Goal: Task Accomplishment & Management: Manage account settings

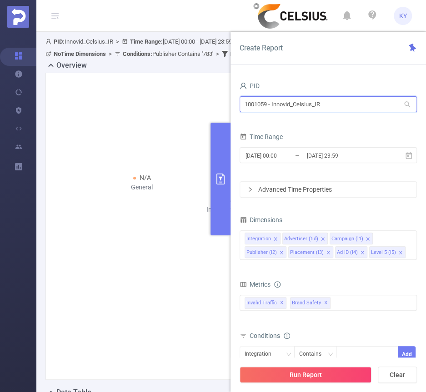
click at [331, 102] on input "1001059 - Innovid_Celsius_IR" at bounding box center [328, 104] width 177 height 16
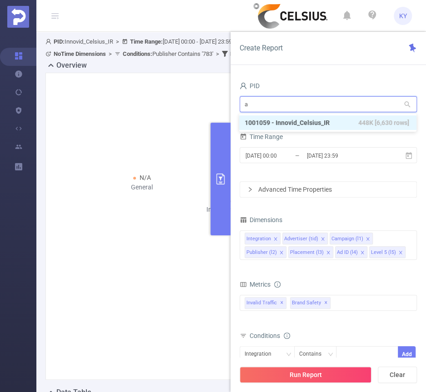
type input "ad"
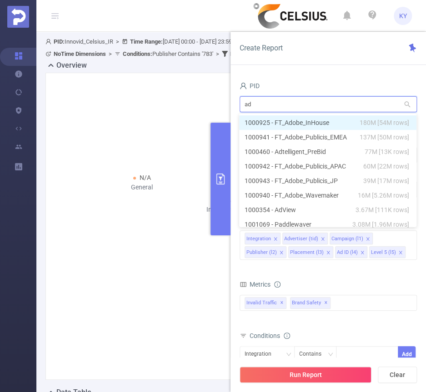
click at [320, 122] on li "1000925 - FT_Adobe_InHouse 180M [54M rows]" at bounding box center [327, 122] width 177 height 15
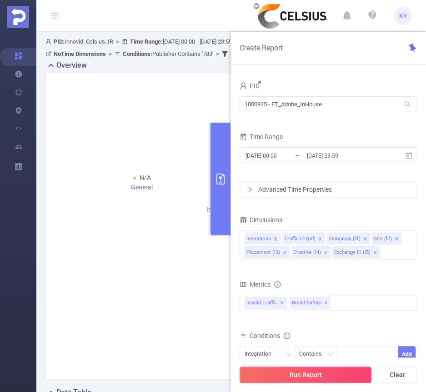
click at [335, 373] on button "Run Report" at bounding box center [306, 375] width 132 height 16
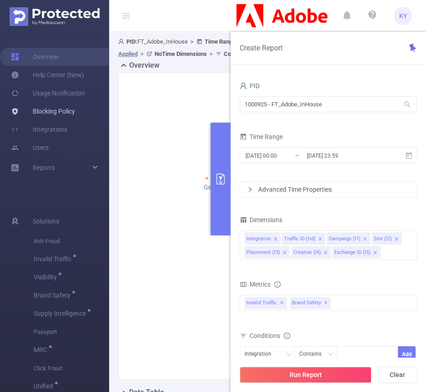
click at [36, 110] on link "Blocking Policy" at bounding box center [43, 111] width 64 height 18
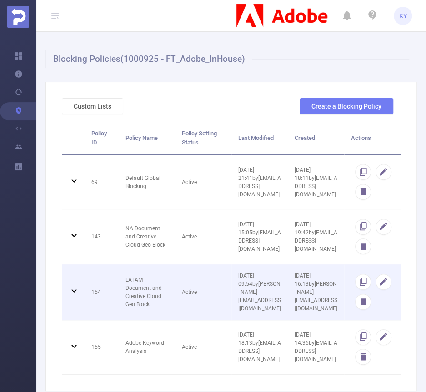
click at [100, 289] on td "154" at bounding box center [102, 293] width 34 height 56
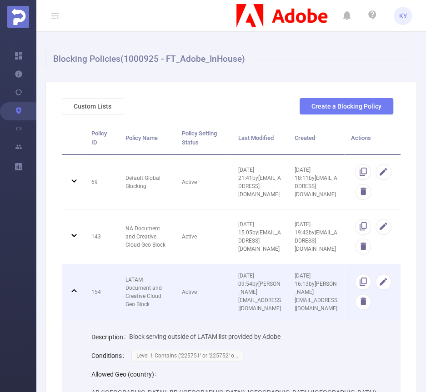
scroll to position [201, 0]
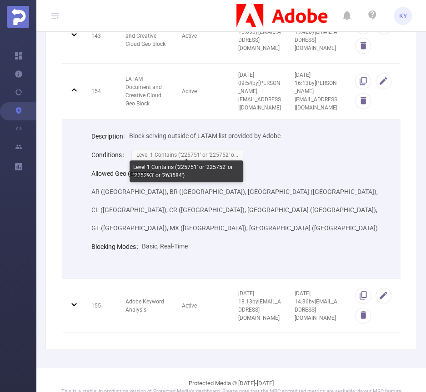
click at [190, 169] on div "Level 1 Contains ('225751' or '225752' or '225293' or '263584')" at bounding box center [187, 171] width 114 height 22
copy div "225751"
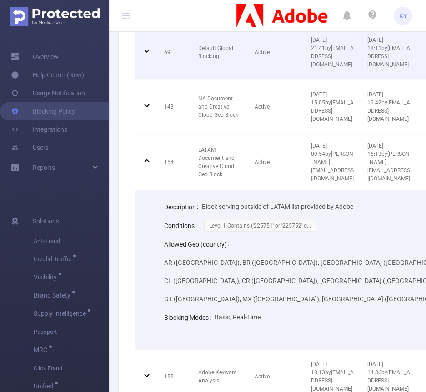
scroll to position [130, 0]
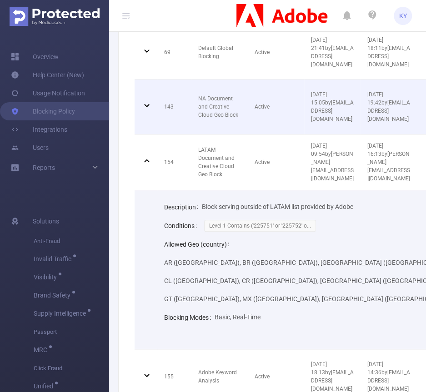
click at [180, 113] on td "143" at bounding box center [174, 107] width 34 height 55
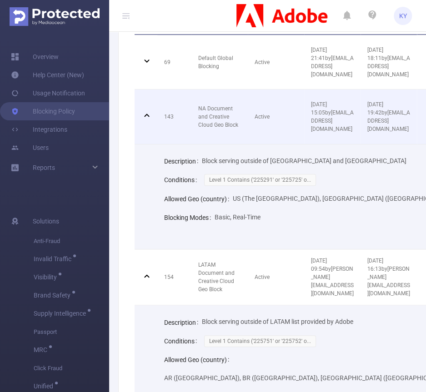
scroll to position [64, 0]
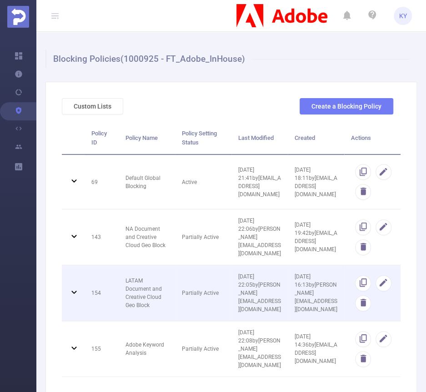
click at [103, 288] on td "154" at bounding box center [102, 293] width 34 height 56
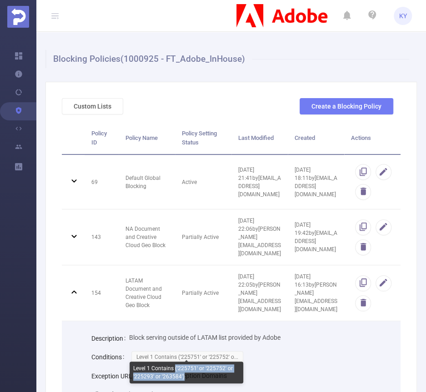
copy div "('225751' or '225752' or '225293' or '263584')"
drag, startPoint x: 174, startPoint y: 368, endPoint x: 188, endPoint y: 376, distance: 16.1
click at [188, 376] on div "Level 1 Contains ('225751' or '225752' or '225293' or '263584')" at bounding box center [187, 373] width 114 height 22
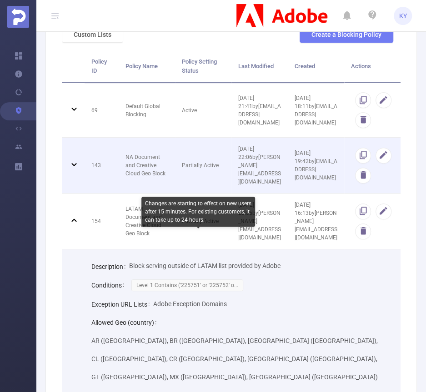
scroll to position [75, 0]
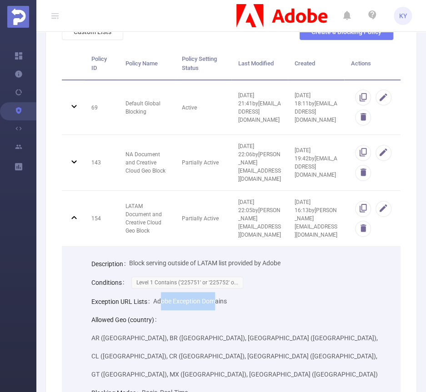
drag, startPoint x: 214, startPoint y: 300, endPoint x: 156, endPoint y: 298, distance: 57.8
click at [157, 298] on span "Adobe Exception Domains" at bounding box center [190, 301] width 74 height 7
click at [156, 298] on span "Adobe Exception Domains" at bounding box center [190, 301] width 74 height 7
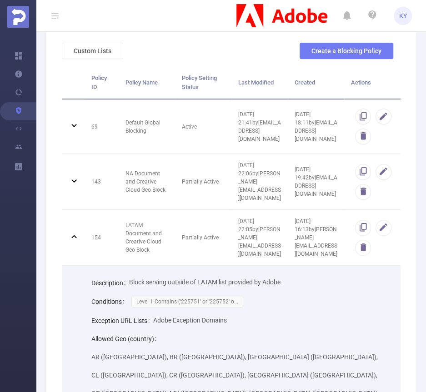
scroll to position [3, 0]
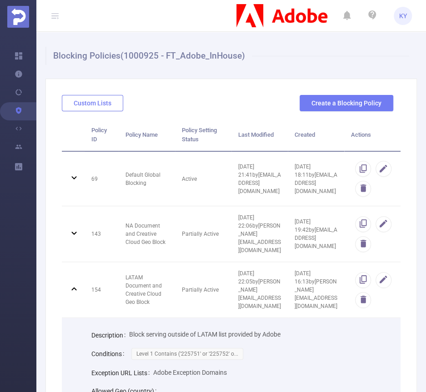
click at [93, 100] on button "Custom Lists" at bounding box center [92, 103] width 61 height 16
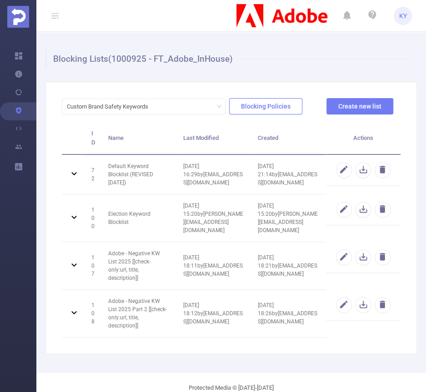
click at [260, 110] on button "Blocking Policies" at bounding box center [265, 106] width 73 height 16
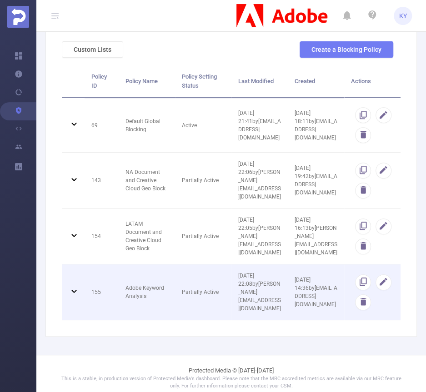
scroll to position [61, 0]
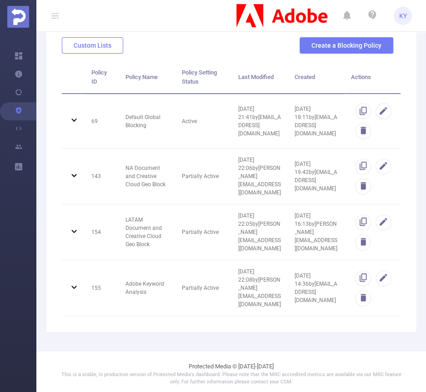
click at [88, 43] on button "Custom Lists" at bounding box center [92, 45] width 61 height 16
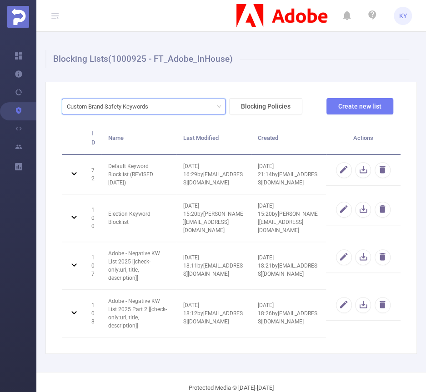
click at [122, 102] on div "Custom Brand Safety Keywords" at bounding box center [111, 106] width 88 height 15
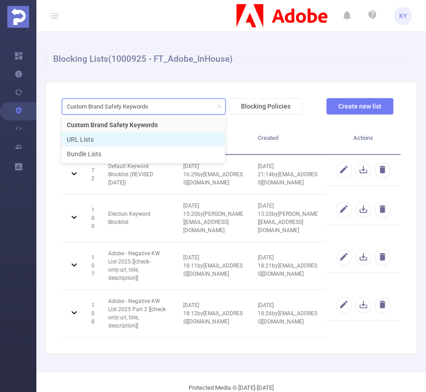
click at [120, 143] on li "URL Lists" at bounding box center [143, 139] width 164 height 15
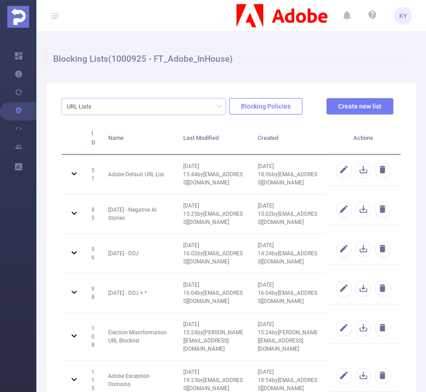
click at [257, 106] on button "Blocking Policies" at bounding box center [265, 106] width 73 height 16
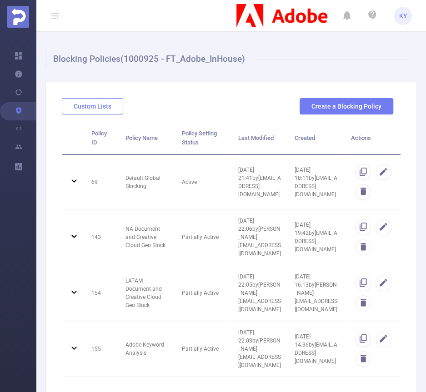
click at [116, 112] on button "Custom Lists" at bounding box center [92, 106] width 61 height 16
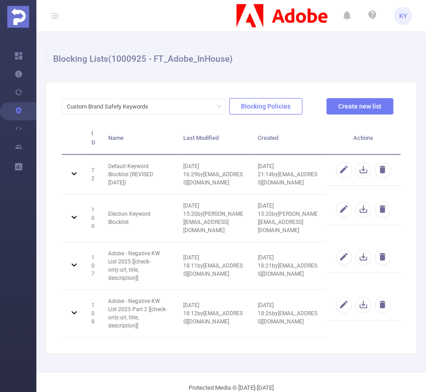
click at [263, 109] on button "Blocking Policies" at bounding box center [265, 106] width 73 height 16
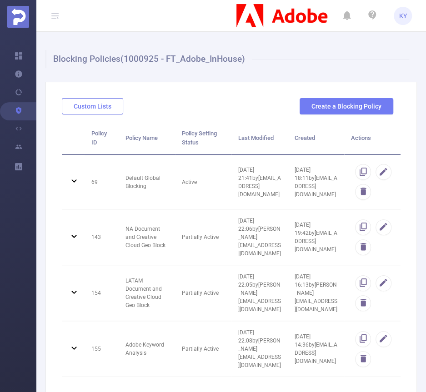
click at [106, 103] on button "Custom Lists" at bounding box center [92, 106] width 61 height 16
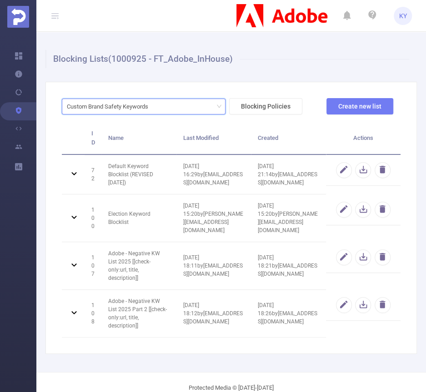
click at [117, 102] on div "Custom Brand Safety Keywords" at bounding box center [111, 106] width 88 height 15
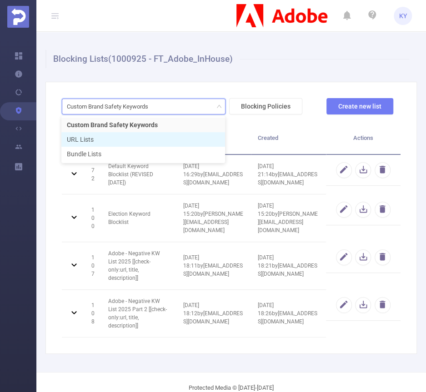
click at [115, 138] on li "URL Lists" at bounding box center [143, 139] width 164 height 15
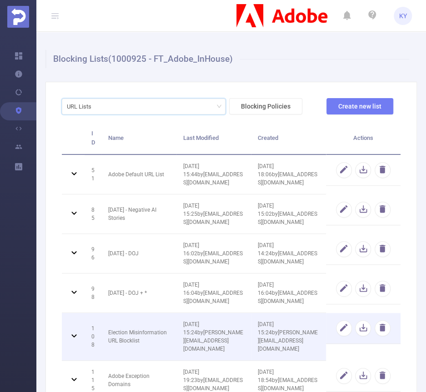
click at [158, 313] on td "Election Misinformation URL Blocklist" at bounding box center [138, 337] width 75 height 48
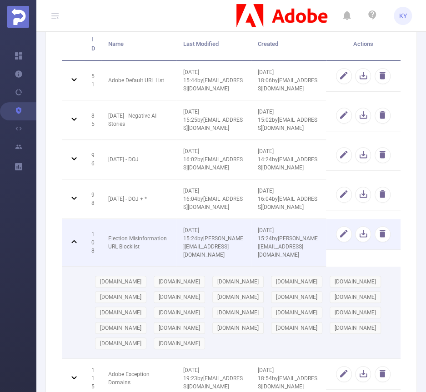
scroll to position [193, 0]
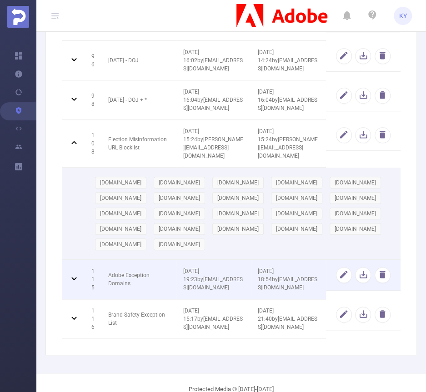
click at [155, 260] on td "Adobe Exception Domains" at bounding box center [138, 280] width 75 height 40
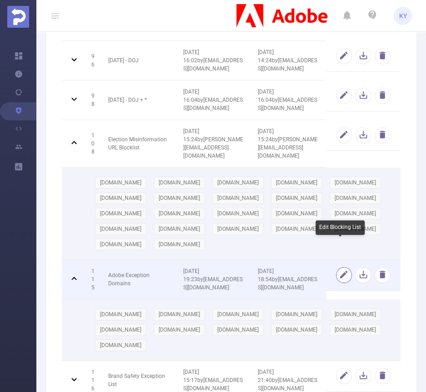
click at [336, 267] on button "button" at bounding box center [344, 275] width 16 height 16
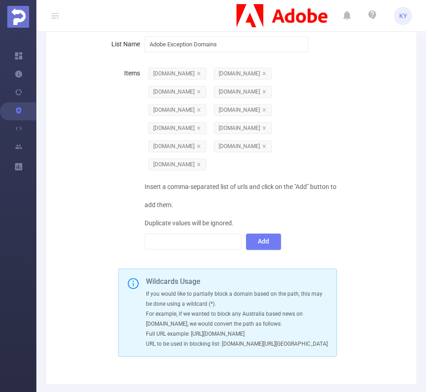
scroll to position [81, 0]
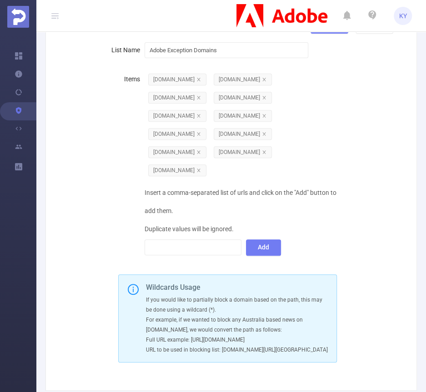
click at [194, 237] on div "Insert a comma-separated list of urls and click on the "Add" button to add them…" at bounding box center [241, 220] width 193 height 73
click at [194, 242] on div at bounding box center [193, 247] width 87 height 15
paste input "[DOMAIN_NAME]"
type input "[DOMAIN_NAME]"
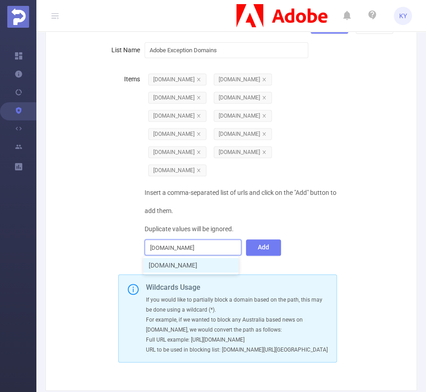
scroll to position [0, 4]
click at [211, 262] on li "[DOMAIN_NAME]" at bounding box center [190, 265] width 95 height 15
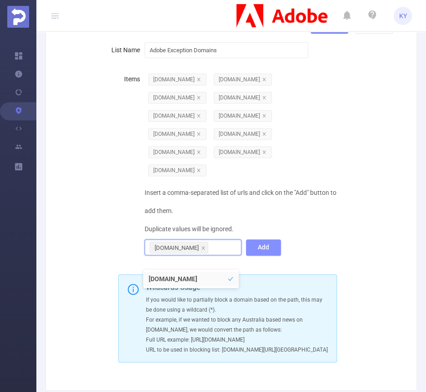
click at [265, 250] on button "Add" at bounding box center [263, 248] width 35 height 16
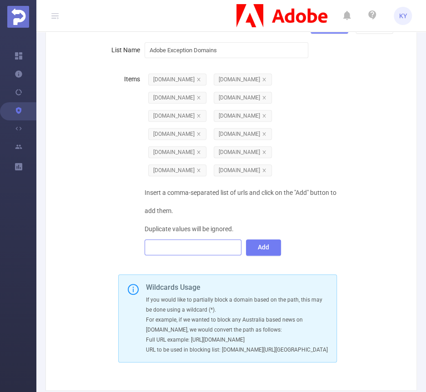
click at [185, 247] on div at bounding box center [193, 247] width 87 height 15
paste input "[DOMAIN_NAME]"
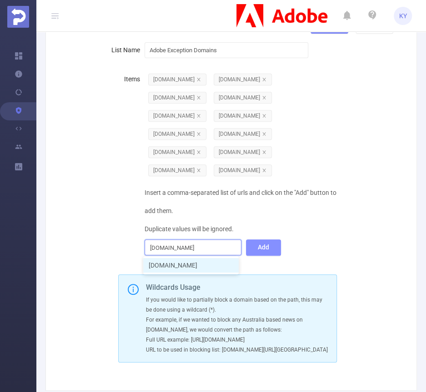
type input "[DOMAIN_NAME]"
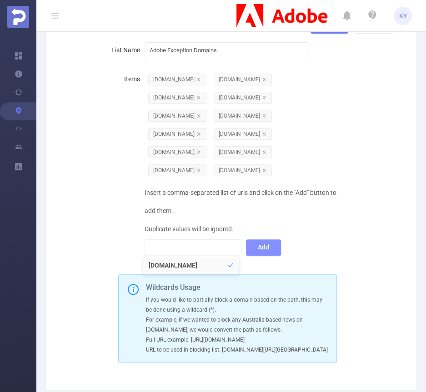
click at [259, 249] on button "Add" at bounding box center [263, 248] width 35 height 16
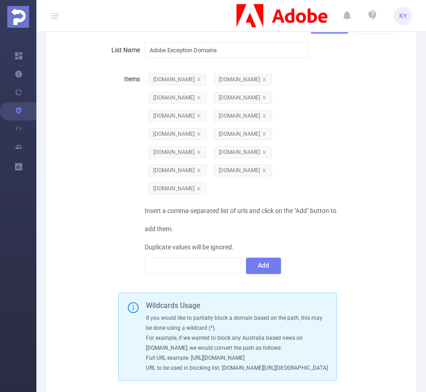
click at [339, 271] on div "Items [DOMAIN_NAME] [DOMAIN_NAME] [DOMAIN_NAME] [DOMAIN_NAME] [DOMAIN_NAME] [DO…" at bounding box center [227, 172] width 331 height 205
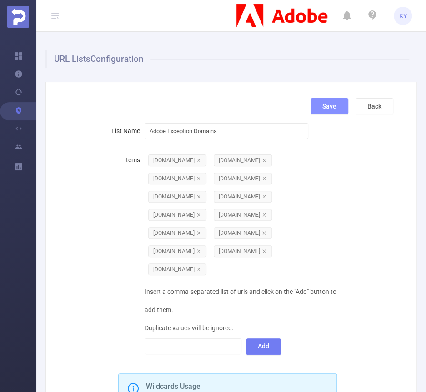
click at [311, 101] on button "Save" at bounding box center [329, 106] width 38 height 16
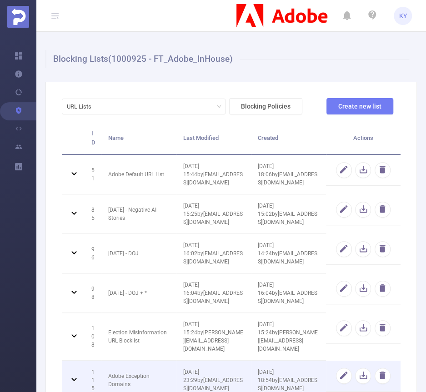
click at [173, 361] on td "Adobe Exception Domains" at bounding box center [138, 381] width 75 height 40
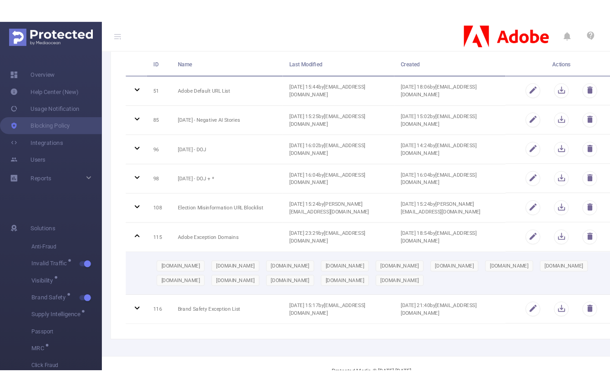
scroll to position [106, 0]
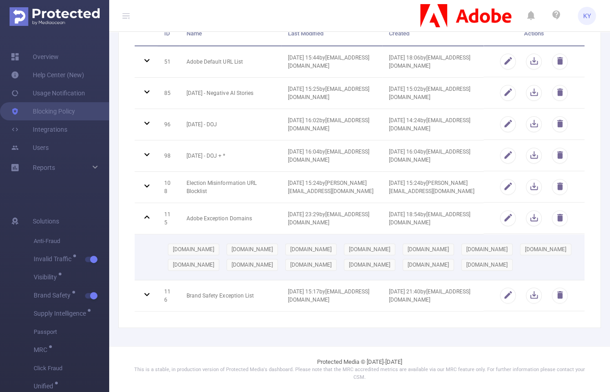
copy span "[DOMAIN_NAME]"
drag, startPoint x: 235, startPoint y: 274, endPoint x: 349, endPoint y: 277, distance: 113.2
click at [349, 273] on div "[DOMAIN_NAME] [DOMAIN_NAME] [DOMAIN_NAME] [DOMAIN_NAME] [DOMAIN_NAME] [DOMAIN_N…" at bounding box center [370, 257] width 413 height 31
